Goal: Information Seeking & Learning: Learn about a topic

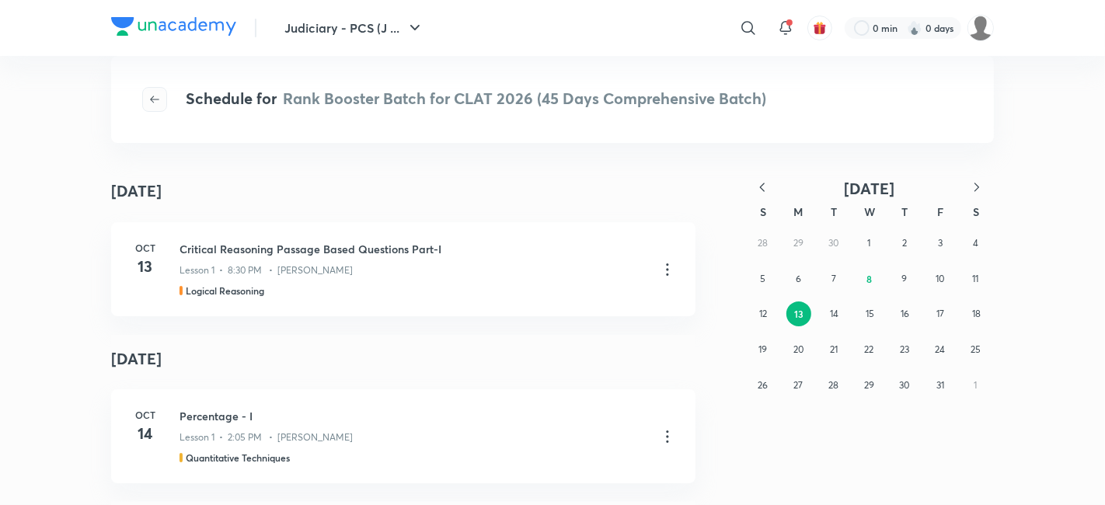
click at [154, 103] on icon "button" at bounding box center [154, 99] width 12 height 12
click at [158, 99] on icon "button" at bounding box center [154, 99] width 9 height 7
